Goal: Navigation & Orientation: Find specific page/section

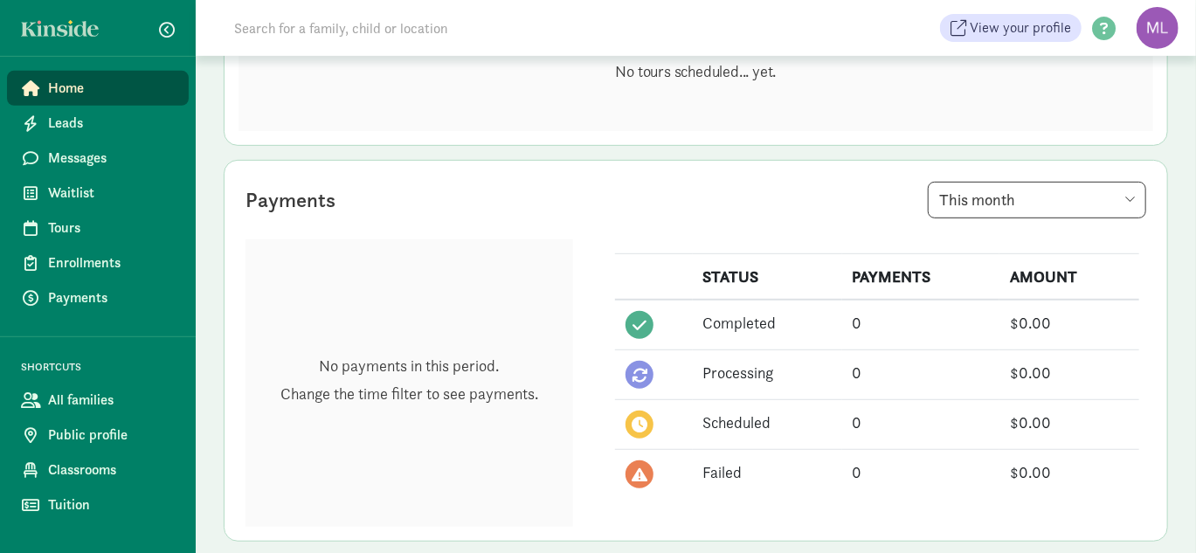
scroll to position [349, 0]
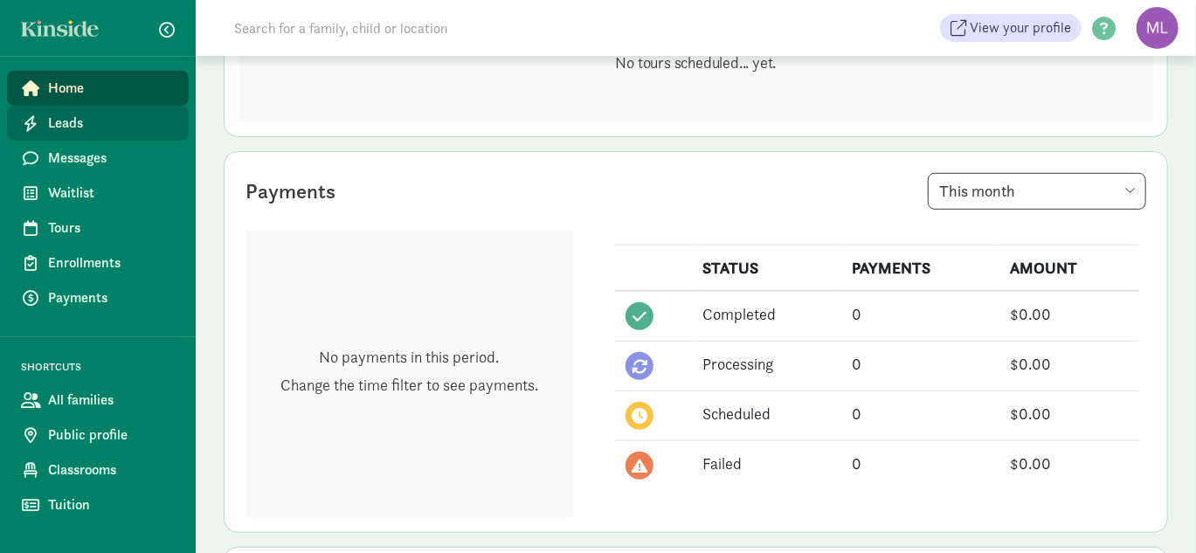
click at [64, 115] on span "Leads" at bounding box center [111, 123] width 127 height 21
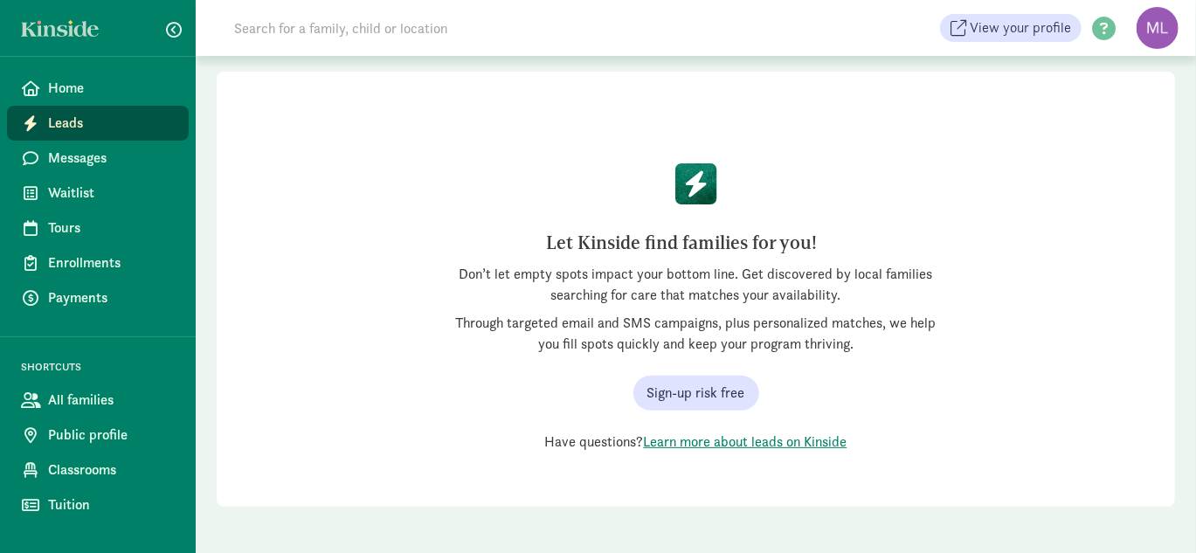
scroll to position [90, 0]
click at [1158, 30] on figure at bounding box center [1157, 28] width 42 height 42
click at [83, 191] on span "Waitlist" at bounding box center [111, 193] width 127 height 21
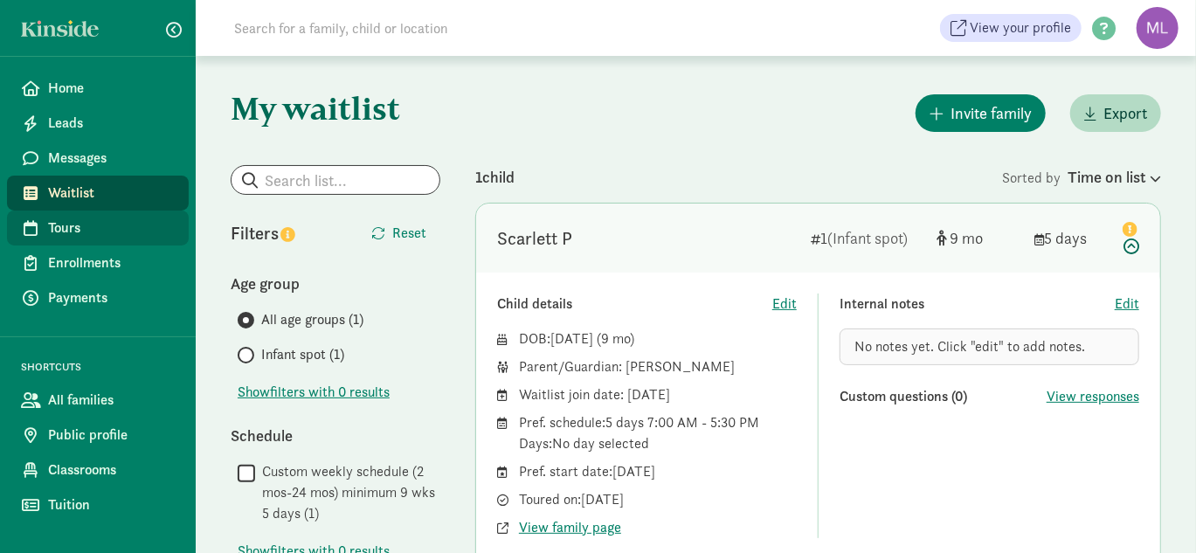
click at [81, 230] on span "Tours" at bounding box center [111, 227] width 127 height 21
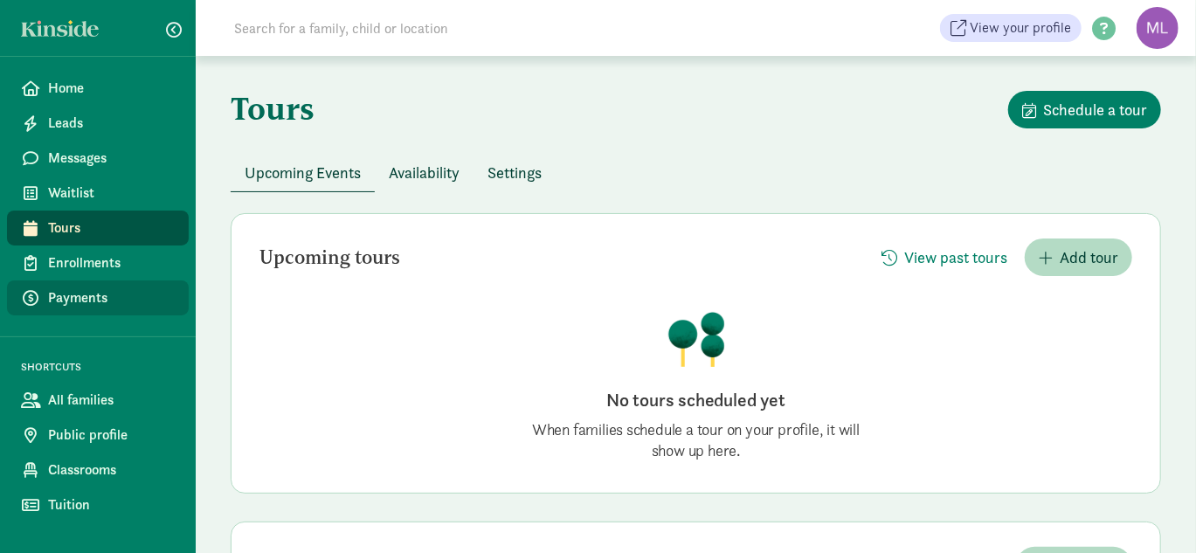
click at [74, 292] on span "Payments" at bounding box center [111, 297] width 127 height 21
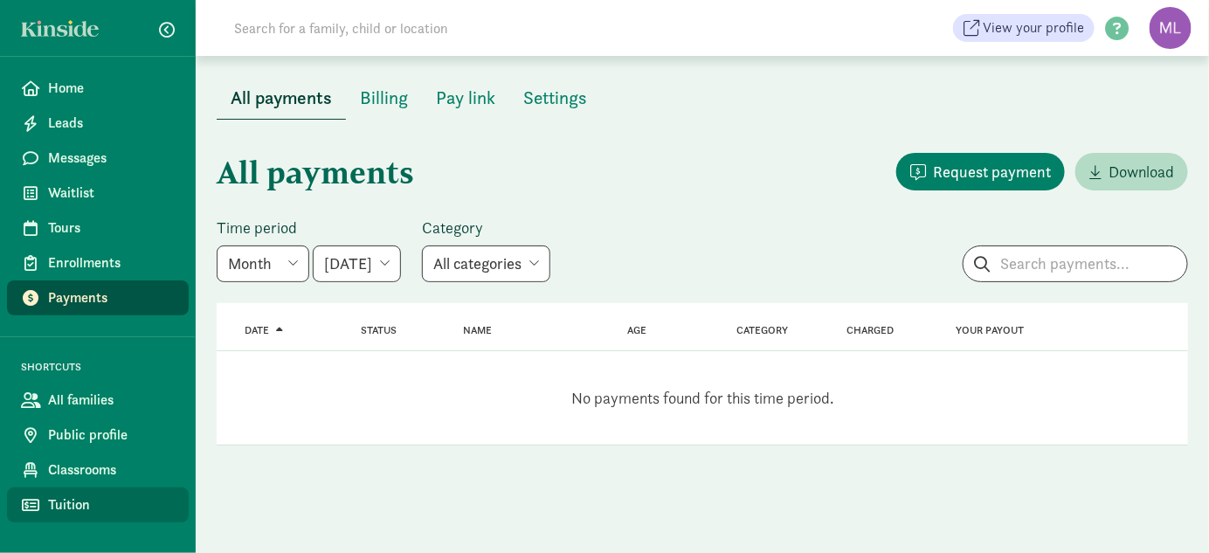
click at [82, 506] on span "Tuition" at bounding box center [111, 504] width 127 height 21
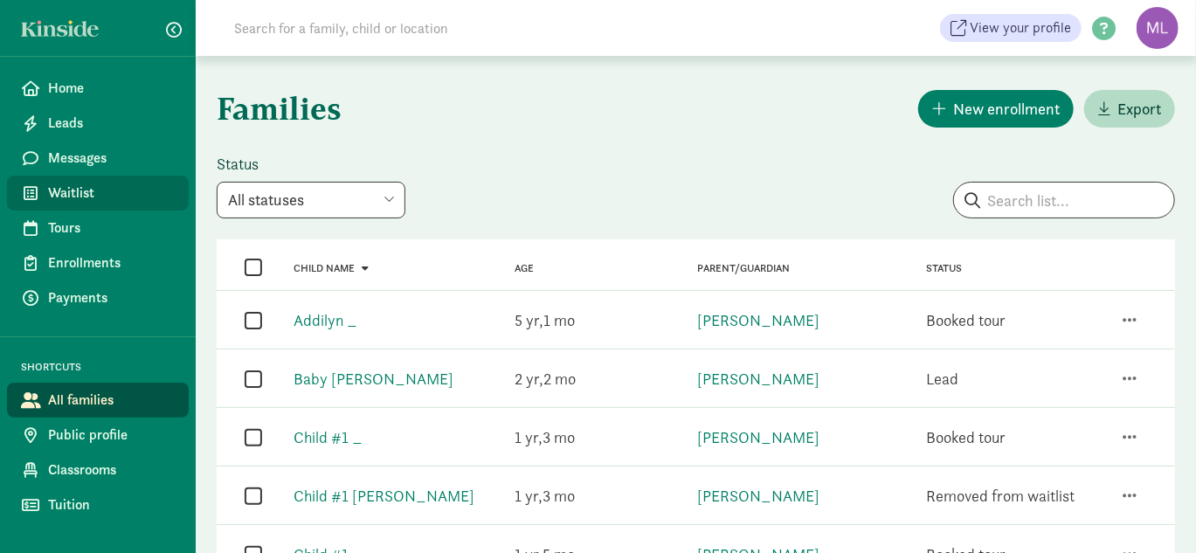
click at [66, 198] on span "Waitlist" at bounding box center [111, 193] width 127 height 21
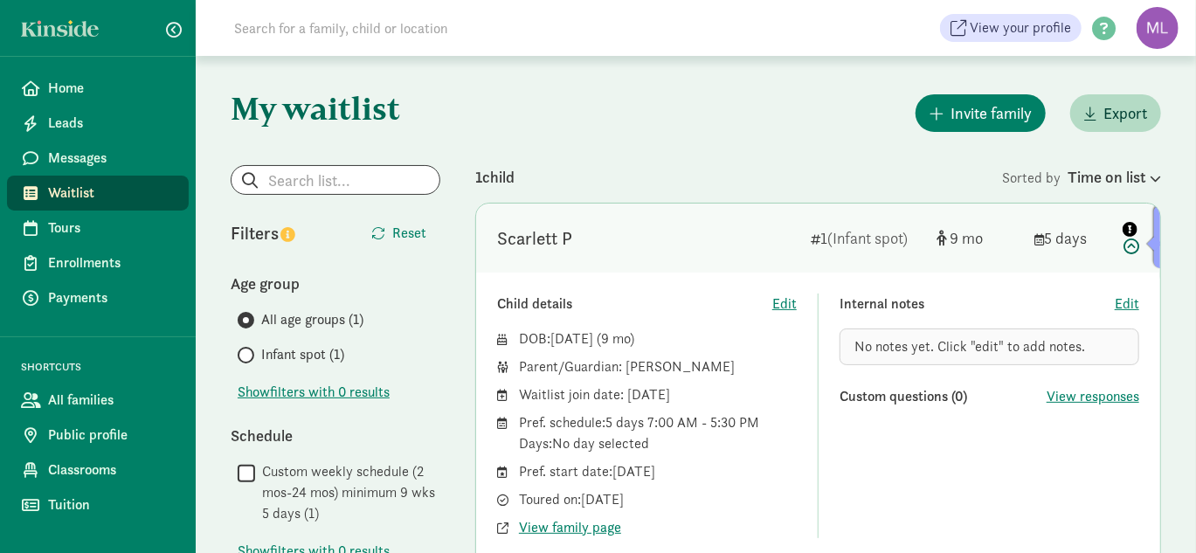
click at [1135, 228] on icon "info" at bounding box center [1129, 229] width 15 height 15
click at [1155, 245] on div at bounding box center [1154, 243] width 15 height 15
click at [1130, 247] on icon at bounding box center [1128, 235] width 21 height 37
click at [60, 93] on span "Home" at bounding box center [111, 88] width 127 height 21
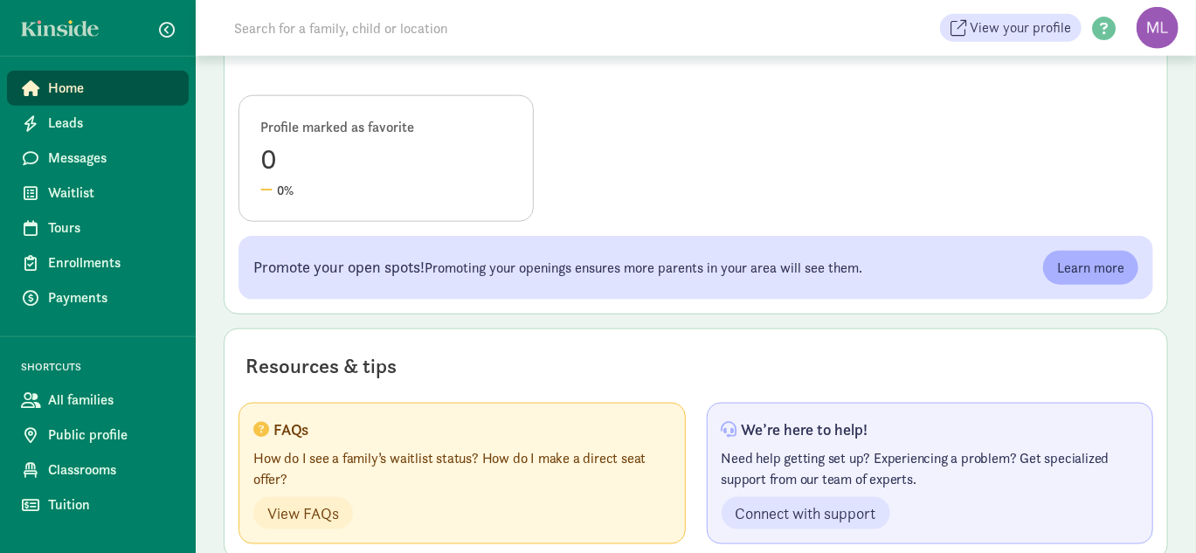
scroll to position [955, 0]
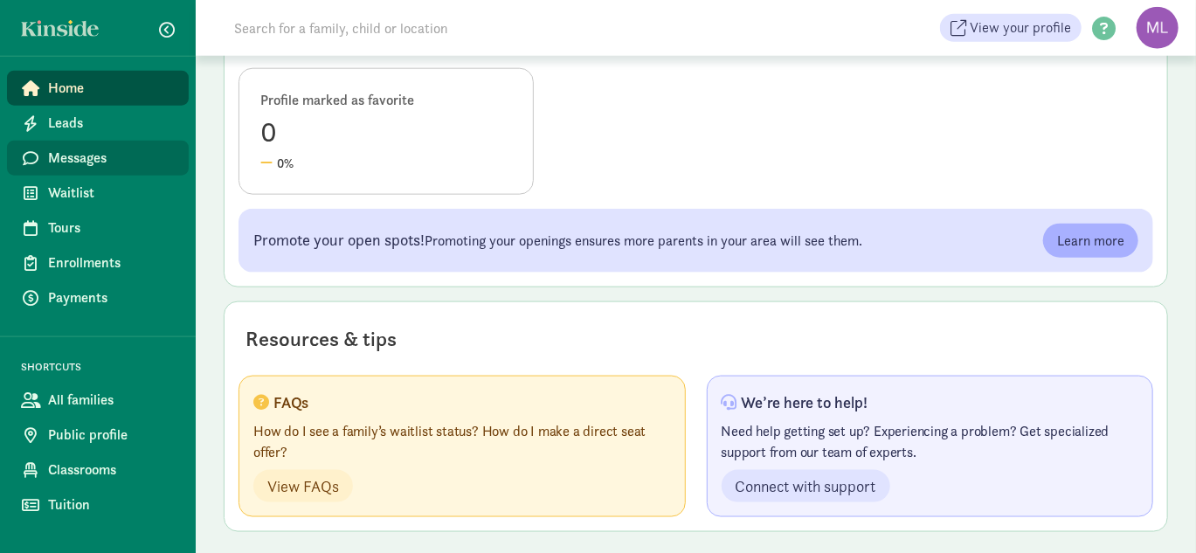
click at [72, 155] on span "Messages" at bounding box center [111, 158] width 127 height 21
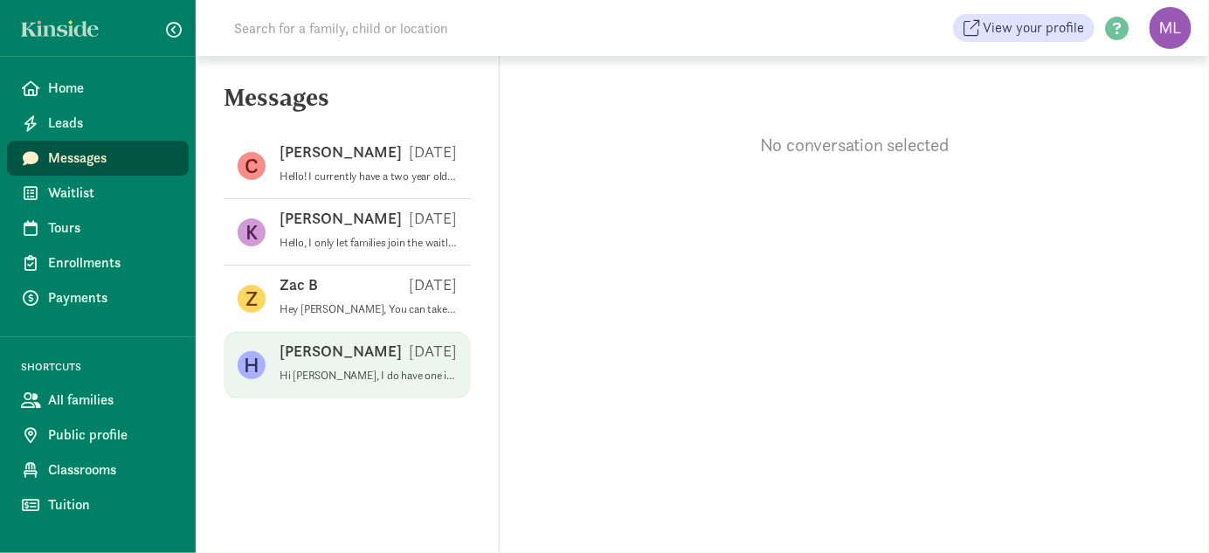
click at [288, 353] on p "[PERSON_NAME]" at bounding box center [340, 351] width 122 height 21
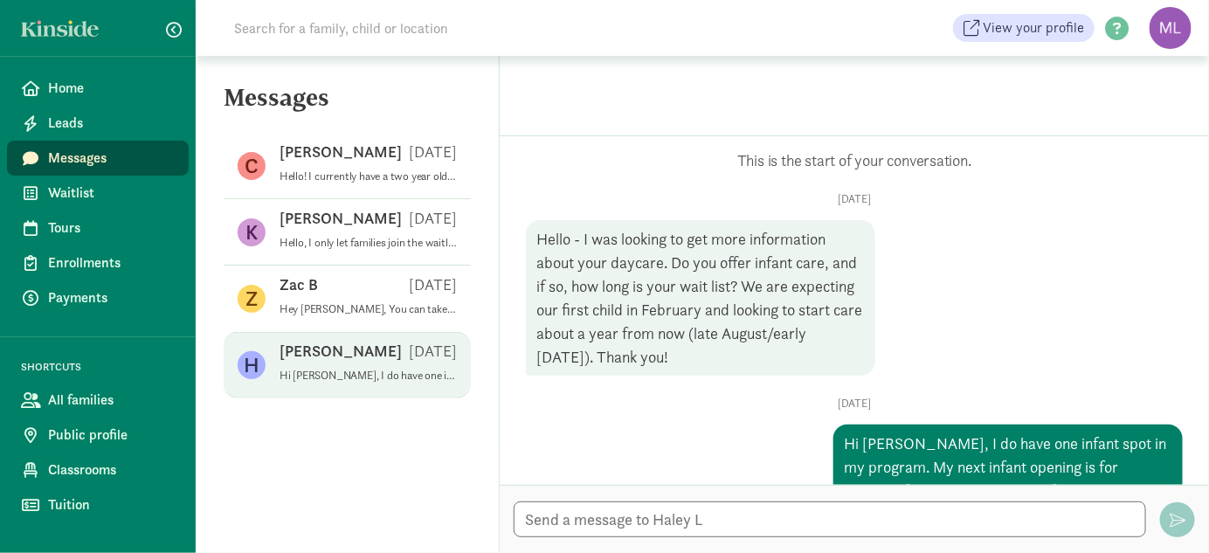
scroll to position [91, 0]
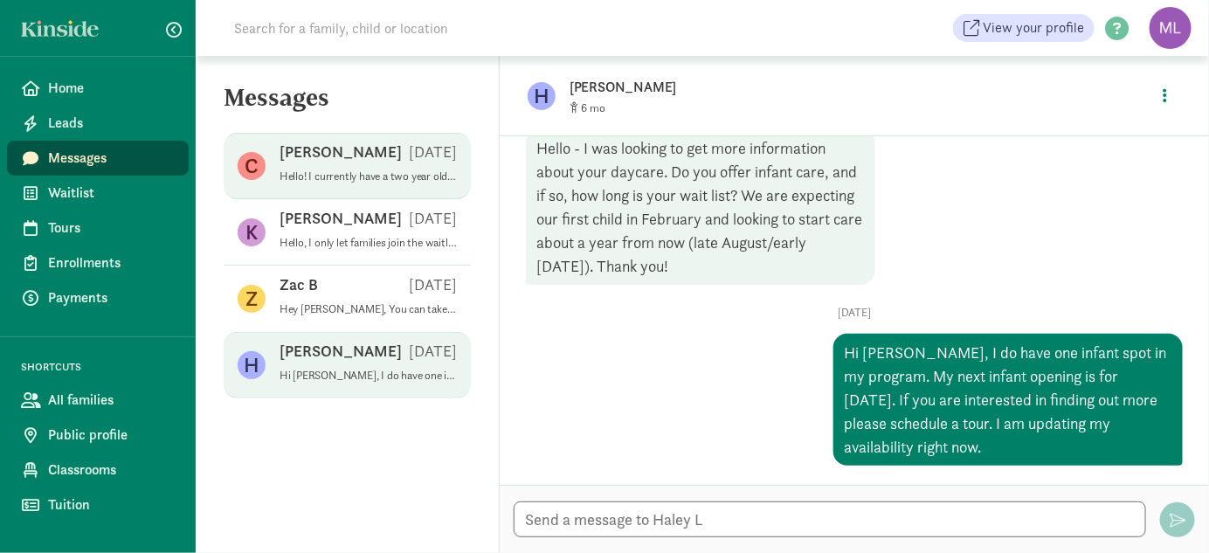
click at [286, 155] on p "[PERSON_NAME]" at bounding box center [340, 151] width 122 height 21
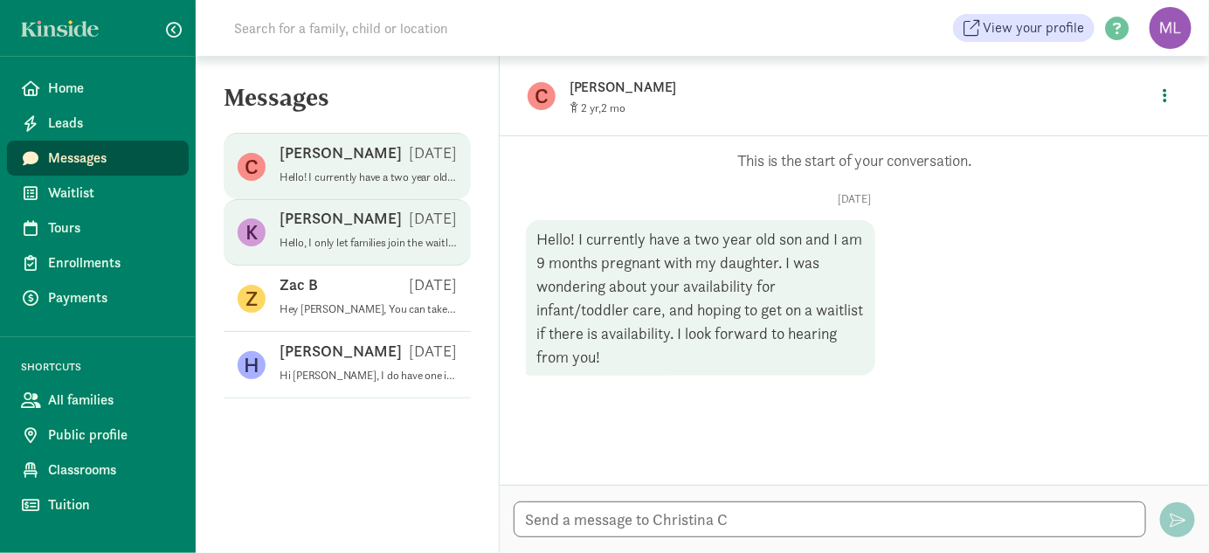
click at [321, 232] on div "Kynadi S May 28" at bounding box center [367, 222] width 177 height 28
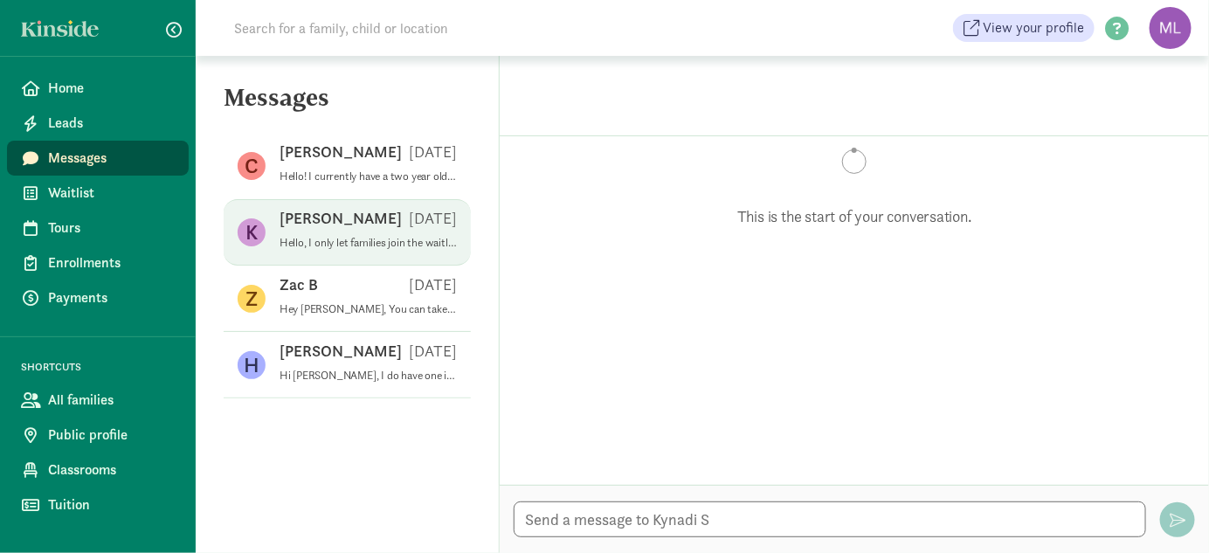
scroll to position [138, 0]
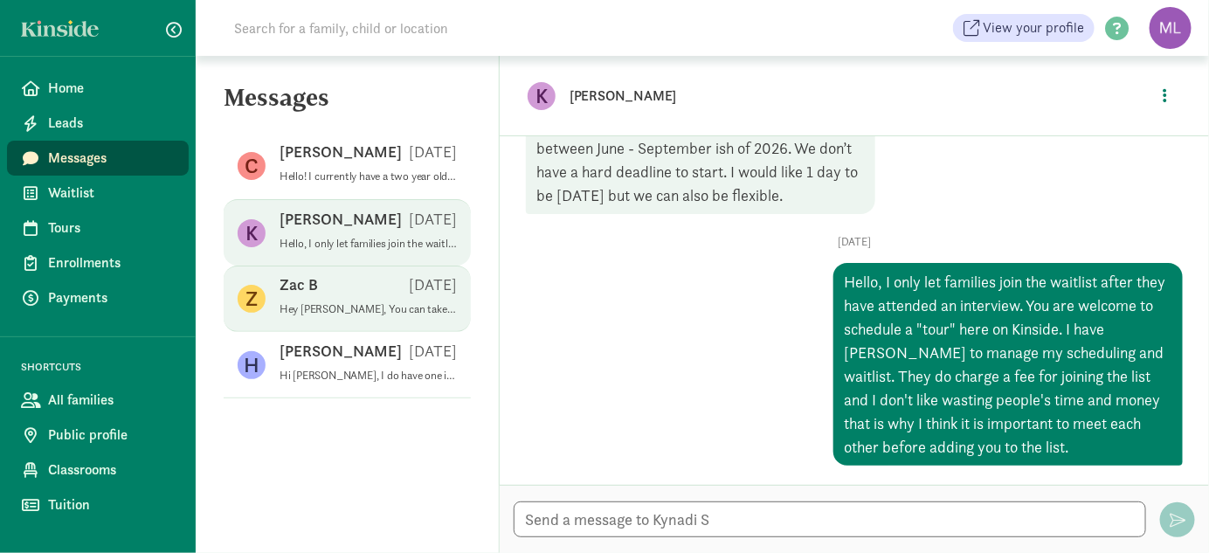
click at [336, 315] on p "Hey Emily, You can take us off the list. Thanks, *Zac Beckmann* *618-806-0608*" at bounding box center [367, 309] width 177 height 14
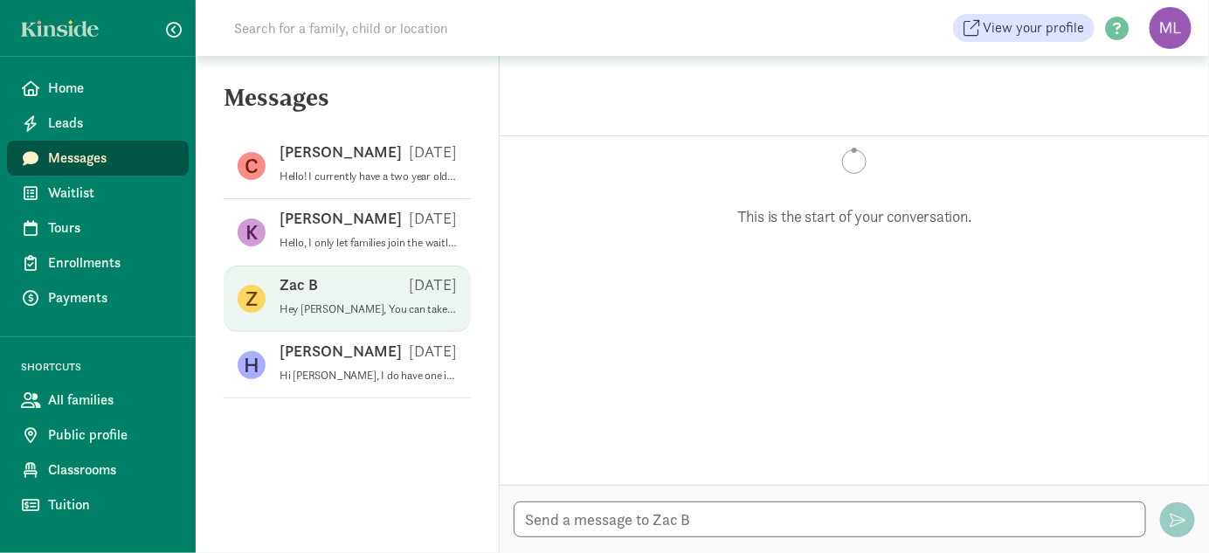
scroll to position [0, 0]
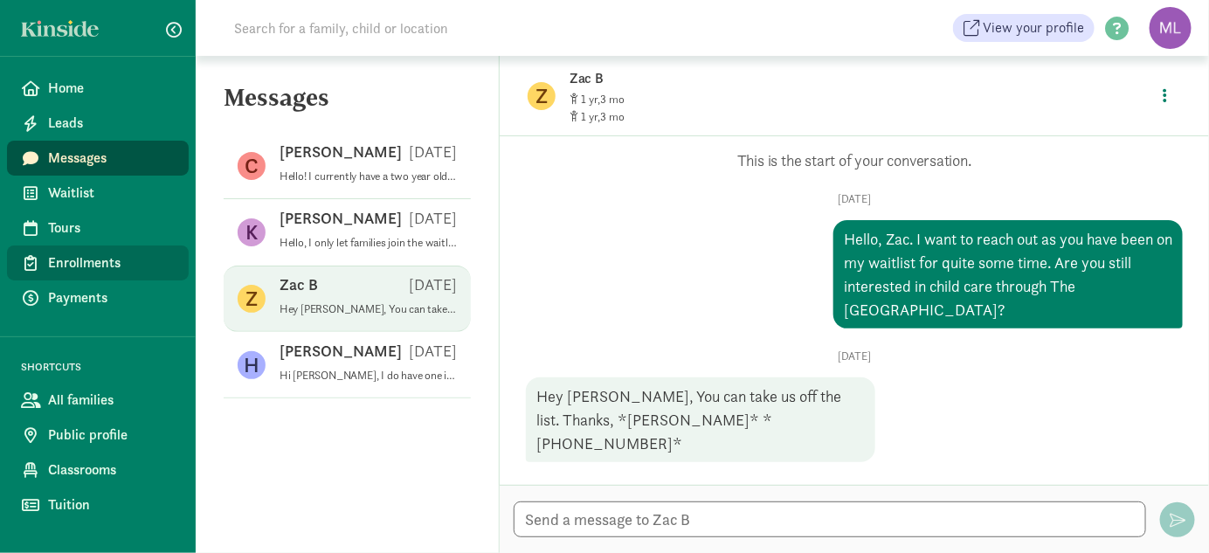
click at [74, 270] on span "Enrollments" at bounding box center [111, 262] width 127 height 21
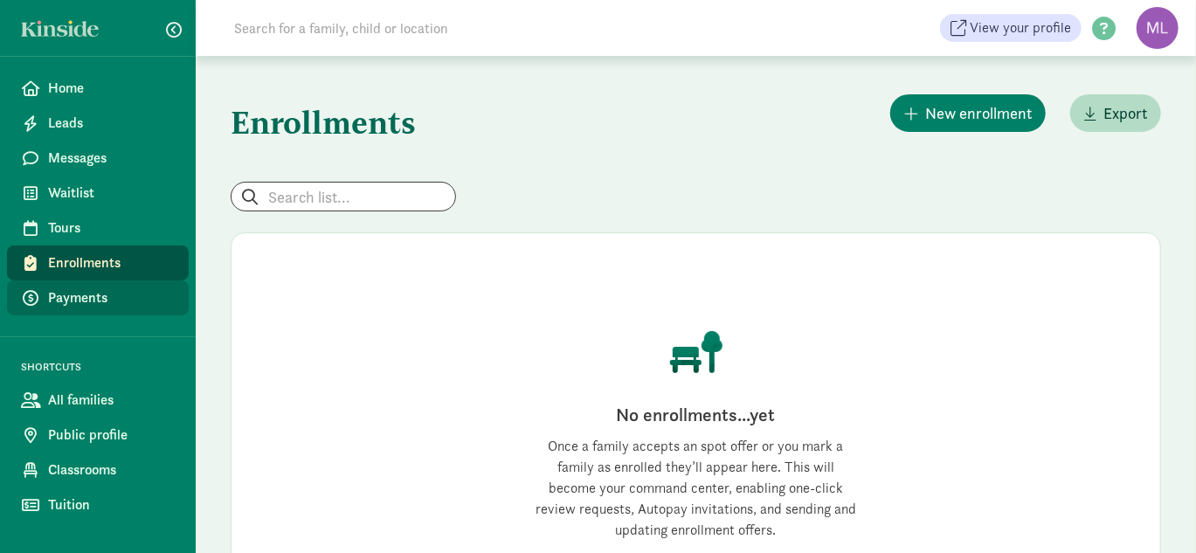
click at [62, 293] on span "Payments" at bounding box center [111, 297] width 127 height 21
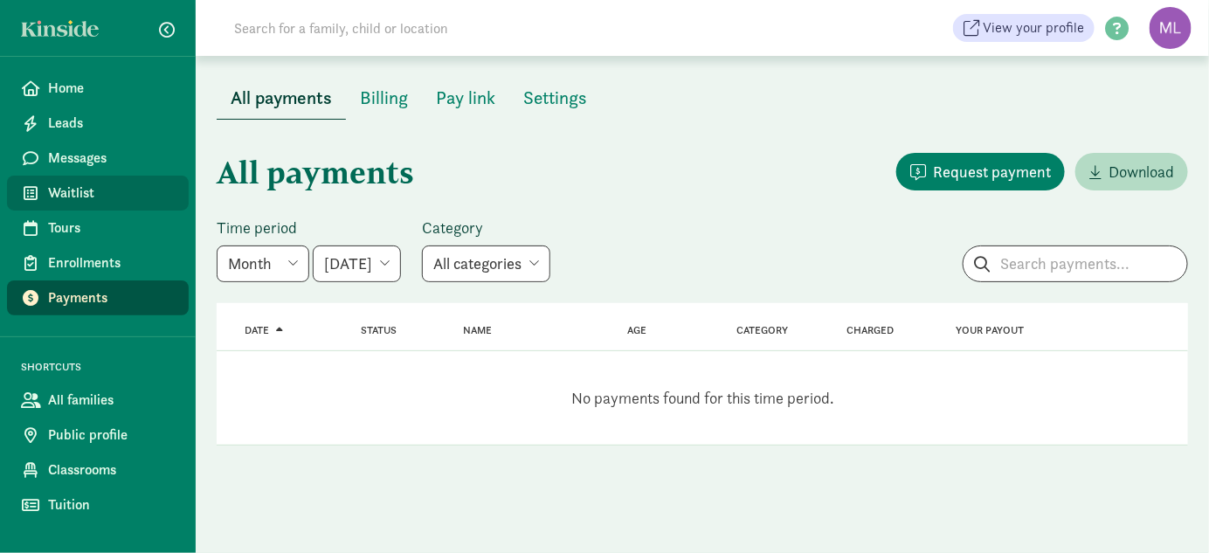
click at [78, 193] on span "Waitlist" at bounding box center [111, 193] width 127 height 21
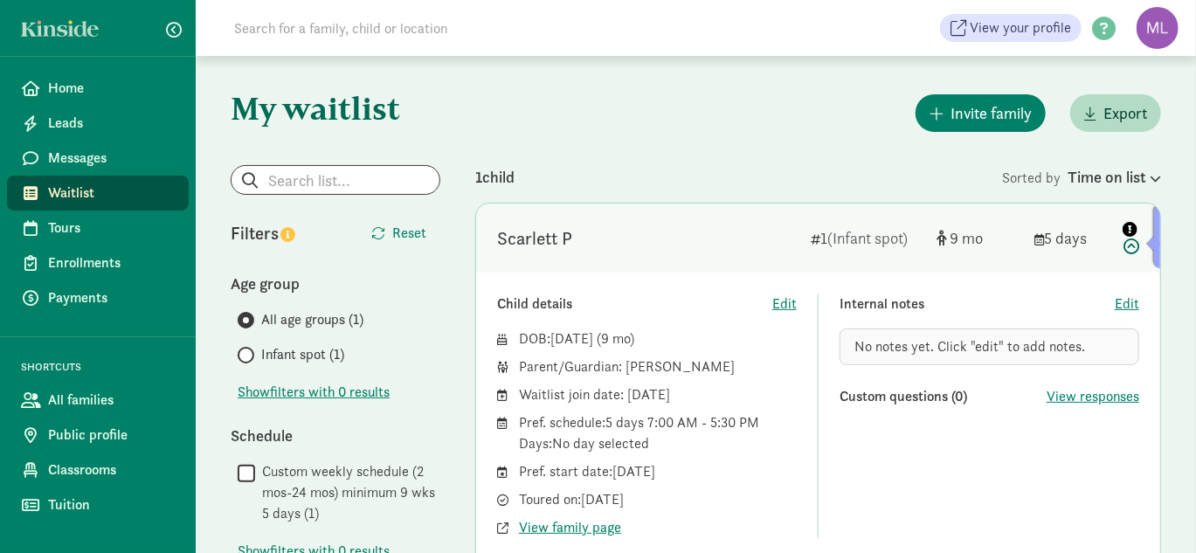
click at [1155, 248] on div at bounding box center [1154, 243] width 15 height 15
click at [1127, 224] on icon "info" at bounding box center [1129, 229] width 15 height 15
click at [1155, 176] on div "Time on list" at bounding box center [1113, 177] width 93 height 24
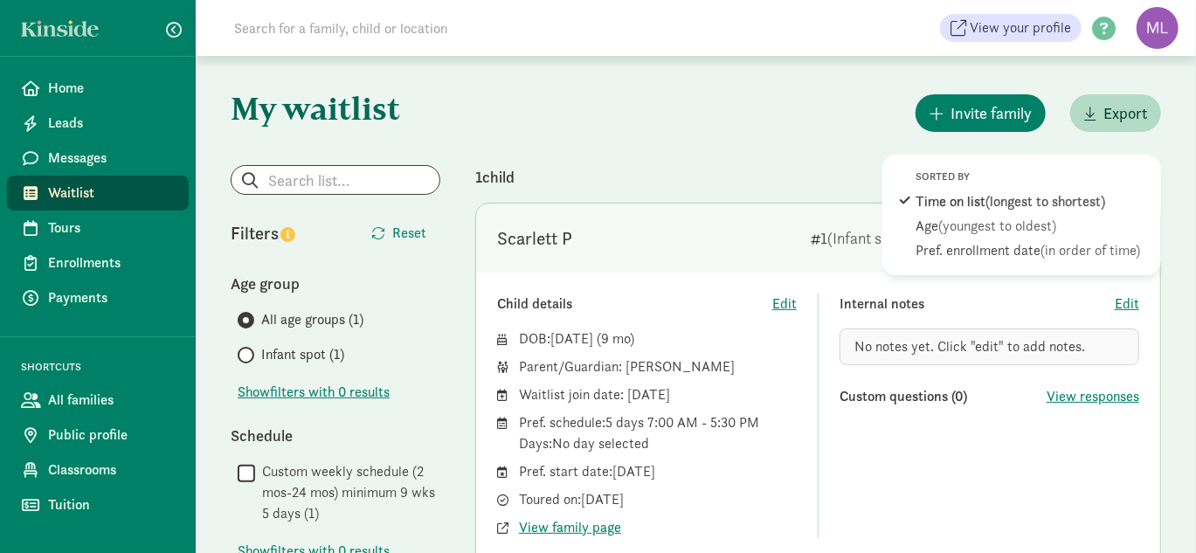
click at [795, 171] on div "1 child" at bounding box center [738, 177] width 527 height 24
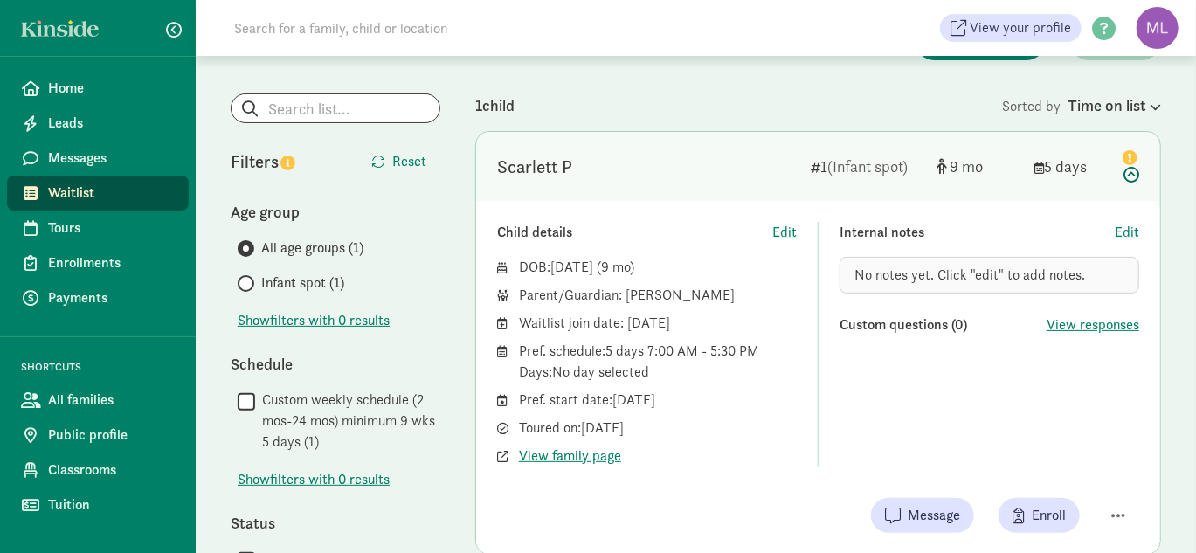
scroll to position [175, 0]
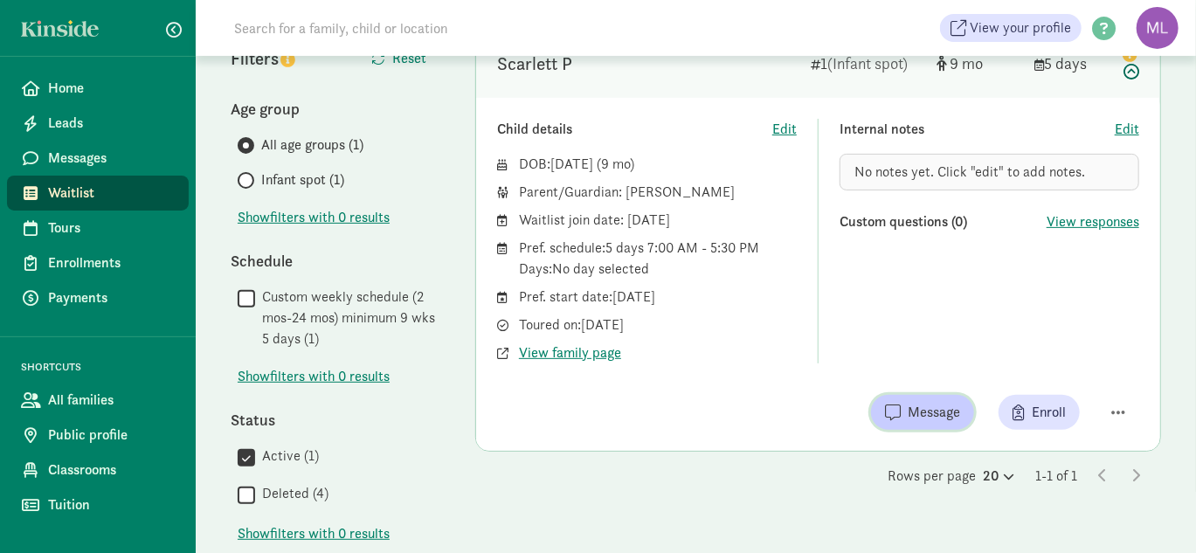
click at [946, 408] on span "Message" at bounding box center [933, 412] width 52 height 21
